Goal: Find specific page/section

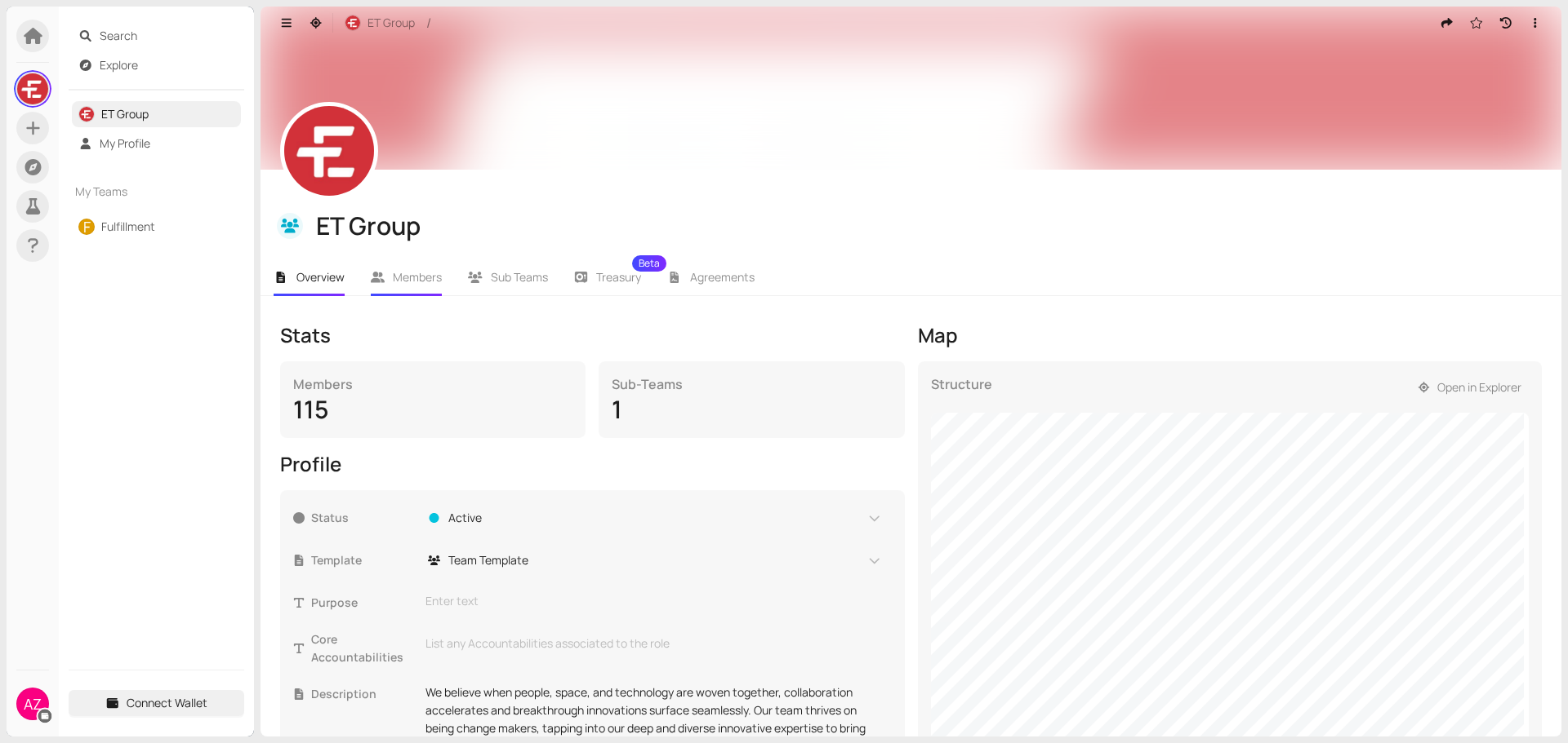
click at [393, 270] on span "Members" at bounding box center [418, 277] width 49 height 16
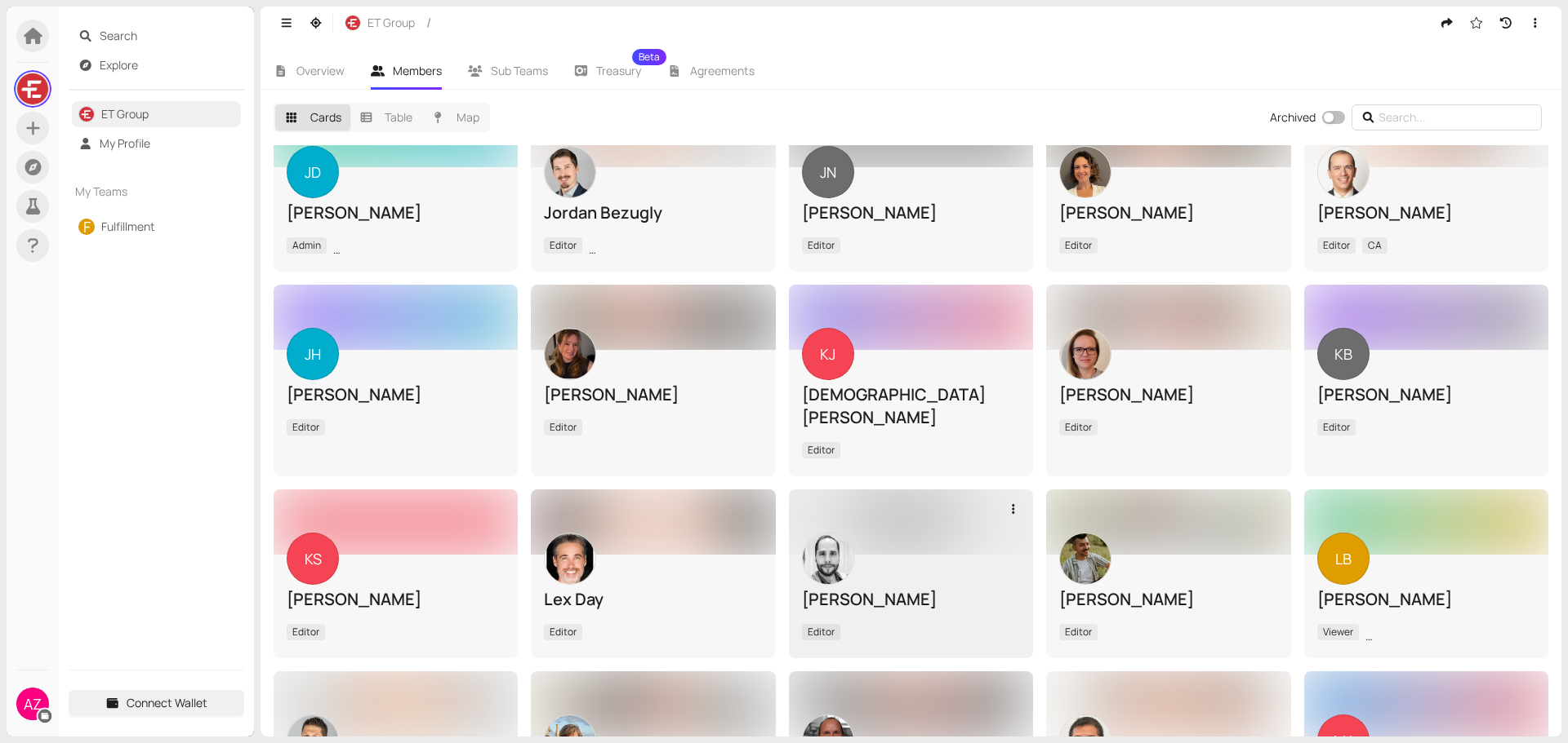
scroll to position [2285, 0]
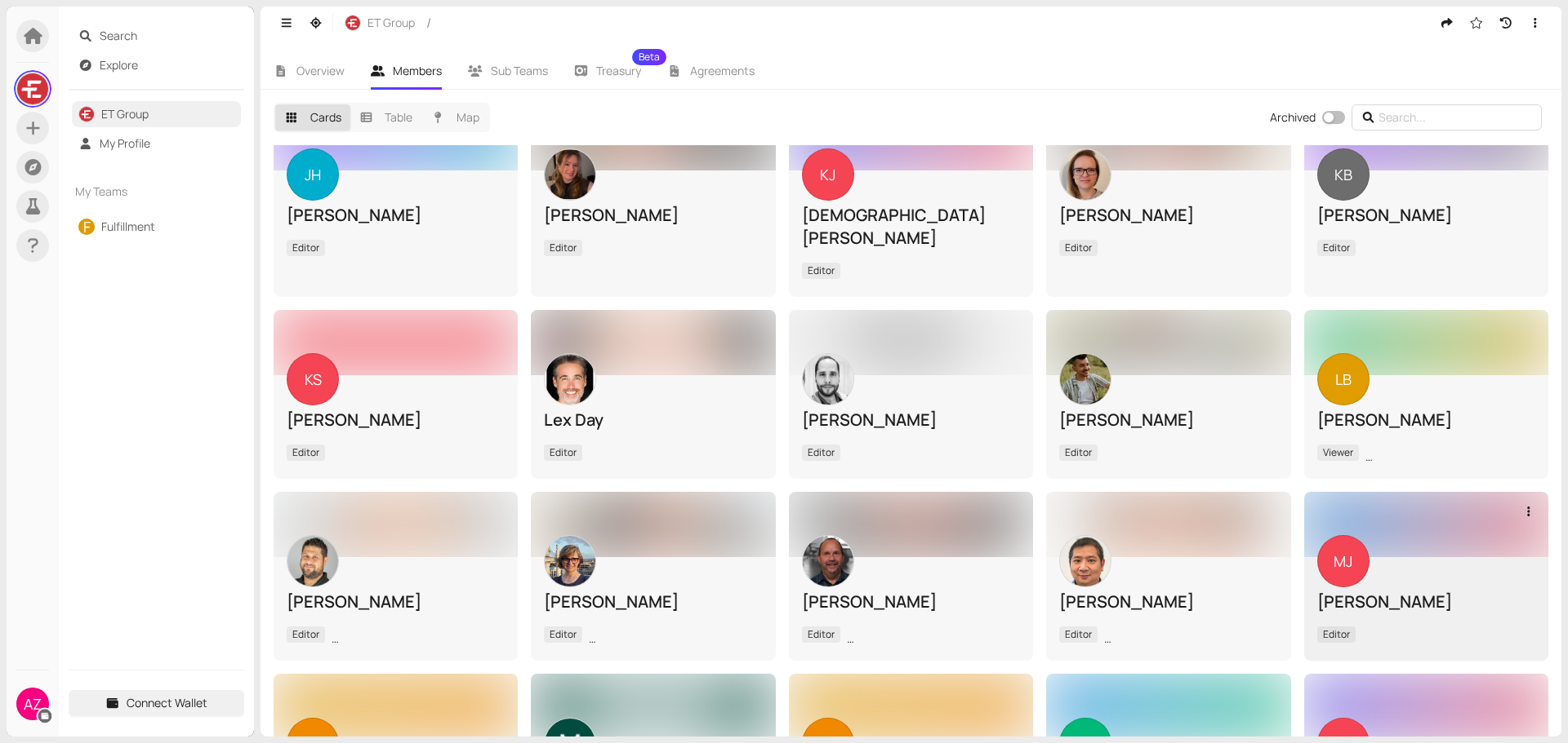
click at [1408, 591] on div "[PERSON_NAME]" at bounding box center [1425, 602] width 218 height 23
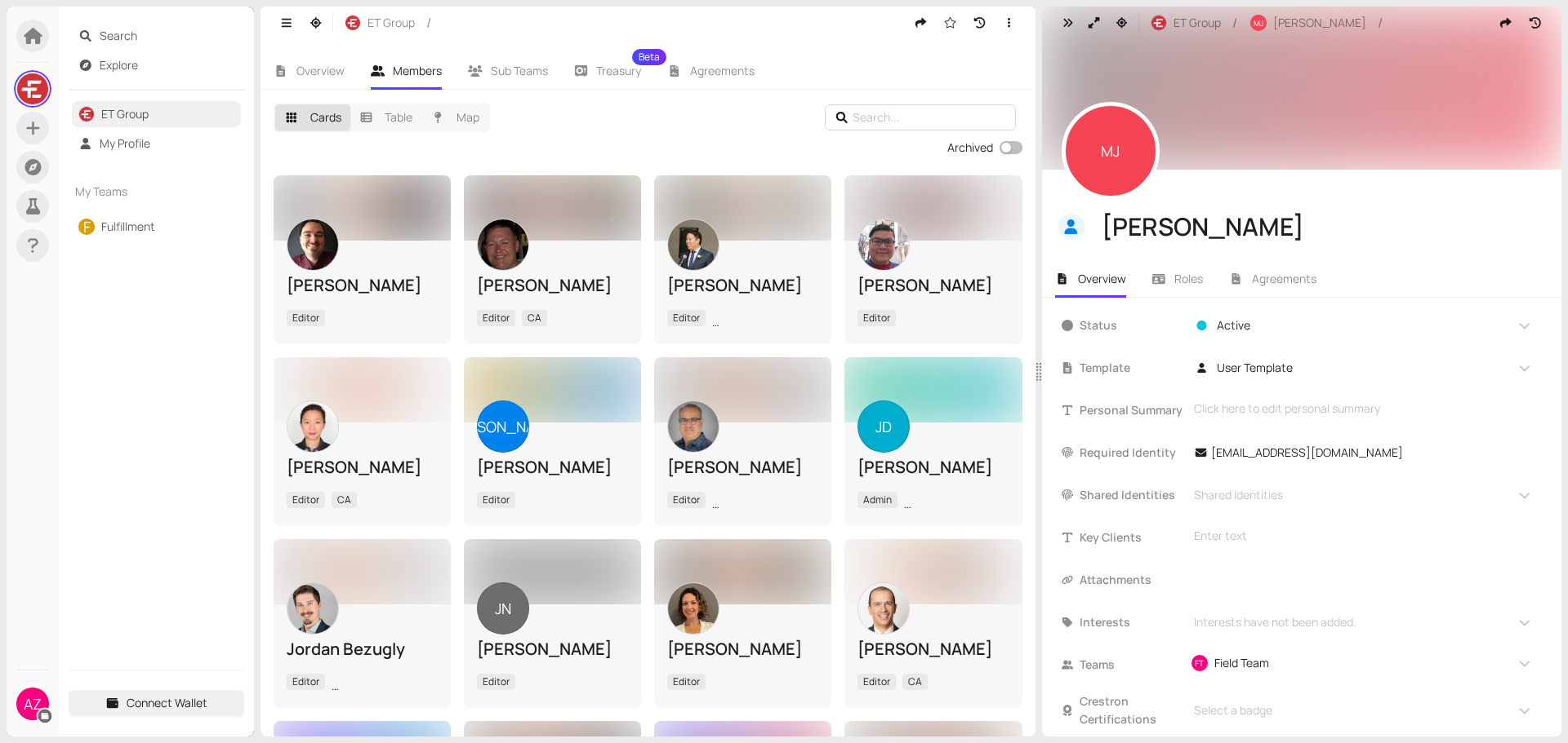
scroll to position [2877, 0]
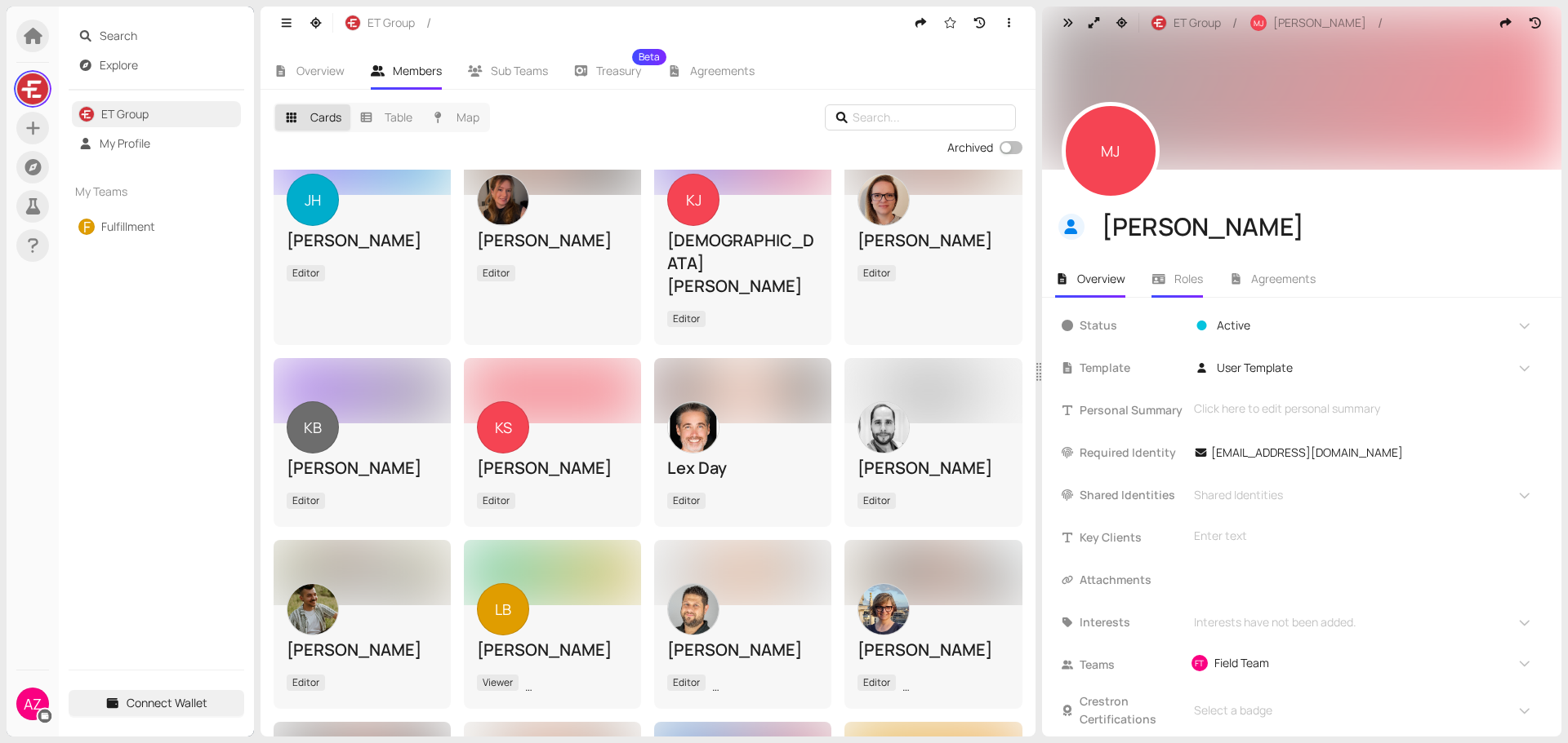
click at [1184, 281] on span "Roles" at bounding box center [1188, 278] width 28 height 16
